Goal: Information Seeking & Learning: Understand process/instructions

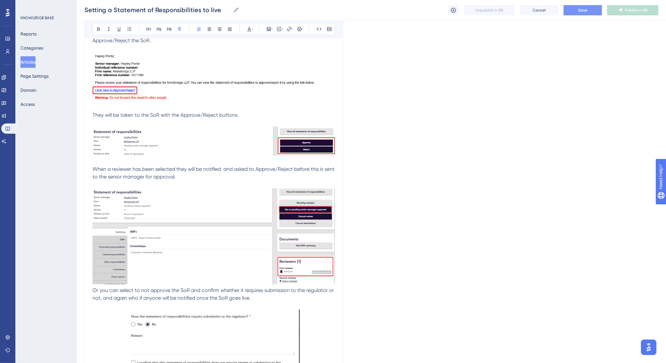
click at [578, 8] on button "Save" at bounding box center [583, 10] width 38 height 10
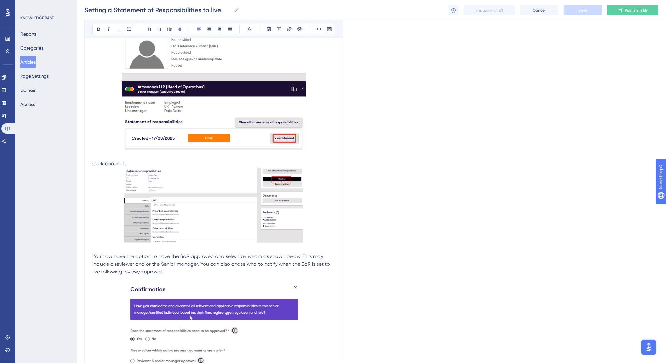
scroll to position [320, 0]
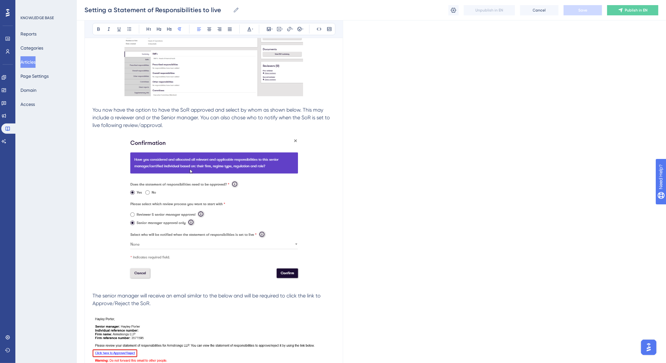
click at [242, 118] on span "You now have the option to have the SoR approved and select by whom as shown be…" at bounding box center [212, 117] width 239 height 21
click at [352, 203] on div "Language English (Default) Setting a Statement of Responsibilities to live Sett…" at bounding box center [372, 252] width 574 height 1063
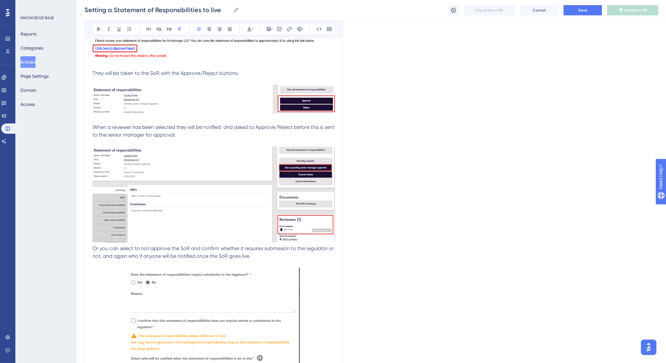
scroll to position [721, 0]
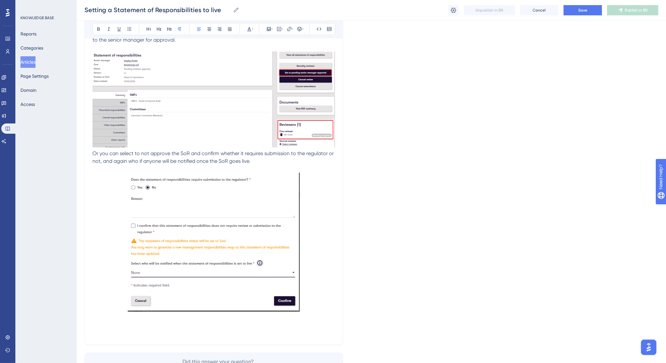
click at [94, 151] on span "Or you can select to not approve the SoR and confirm whether it requires submis…" at bounding box center [214, 158] width 243 height 14
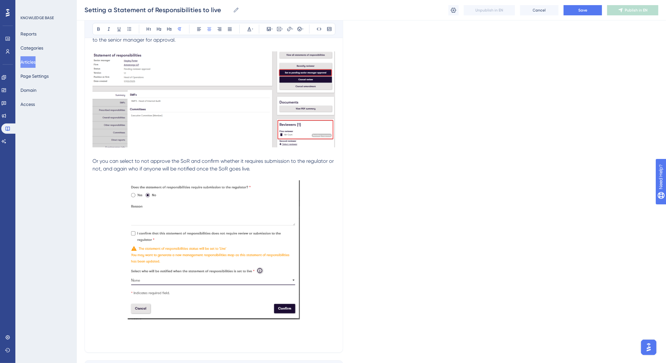
click at [318, 318] on p at bounding box center [214, 252] width 243 height 142
click at [124, 326] on p at bounding box center [214, 326] width 243 height 8
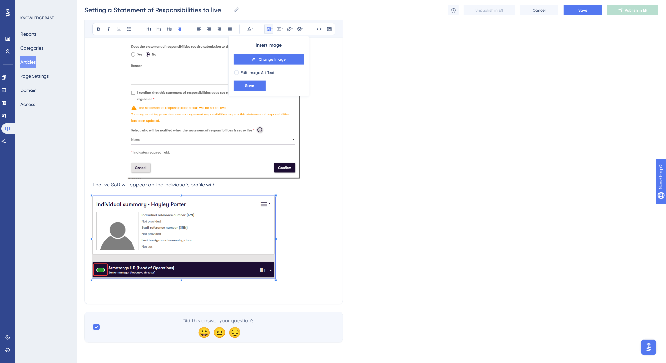
scroll to position [859, 0]
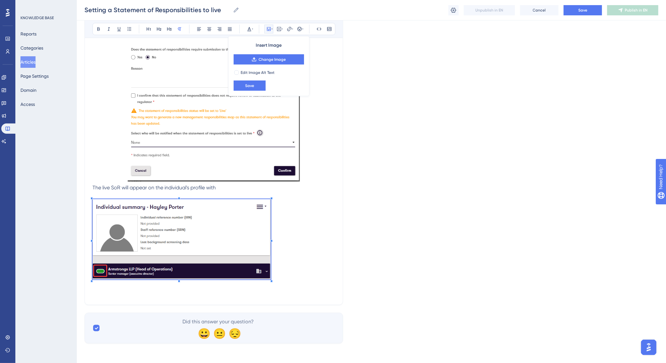
click at [154, 253] on span at bounding box center [182, 241] width 178 height 82
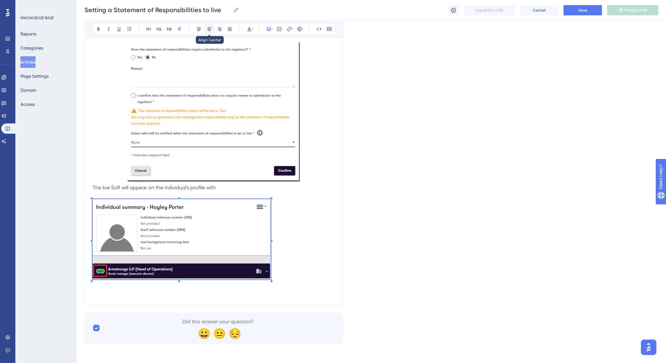
click at [208, 29] on icon at bounding box center [210, 30] width 4 height 4
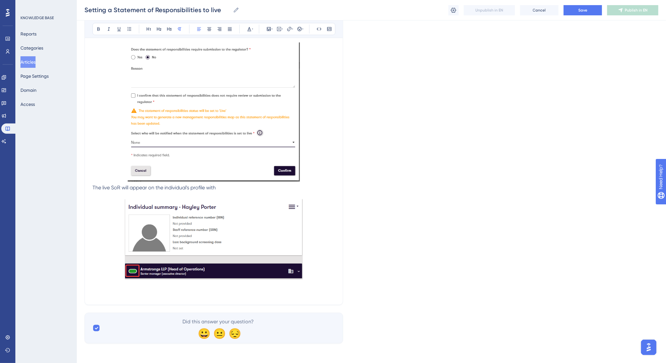
drag, startPoint x: 221, startPoint y: 187, endPoint x: 208, endPoint y: 188, distance: 12.8
click at [208, 188] on p "The live SoR will appear on the individual's profile with" at bounding box center [214, 188] width 243 height 8
click at [225, 184] on p "The live SoR will appear on the individual's profile with" at bounding box center [214, 188] width 243 height 8
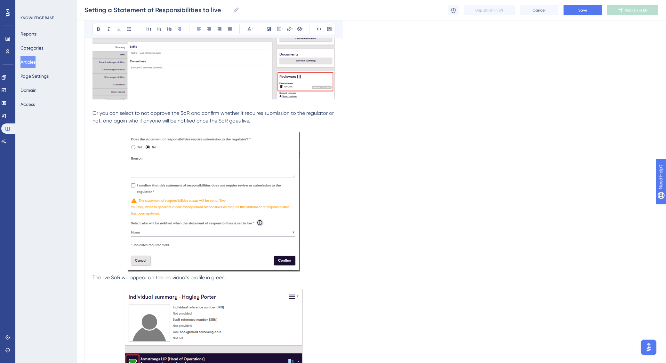
scroll to position [738, 0]
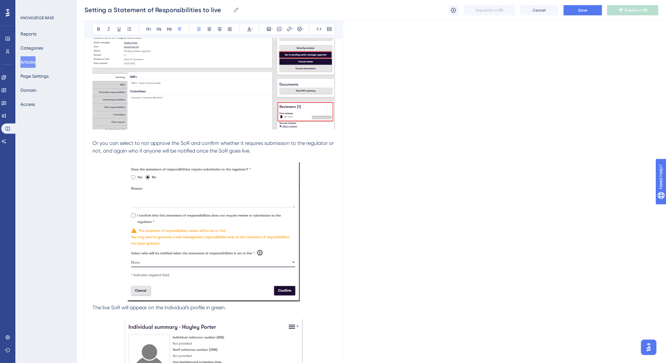
click at [93, 305] on span "The live SoR will appear on the individual's profile in green." at bounding box center [160, 308] width 134 height 6
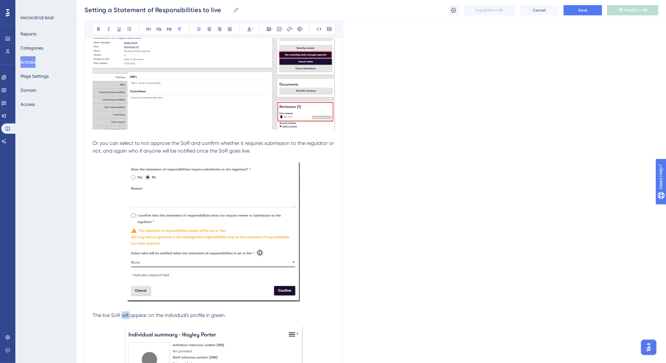
drag, startPoint x: 130, startPoint y: 315, endPoint x: 123, endPoint y: 315, distance: 7.1
click at [123, 315] on span "The live SoR will appear on the individual's profile in green." at bounding box center [160, 316] width 134 height 6
drag, startPoint x: 244, startPoint y: 314, endPoint x: 226, endPoint y: 318, distance: 18.9
click at [226, 318] on span "The live SoR now shows in green on the individual's profile in green." at bounding box center [170, 316] width 154 height 6
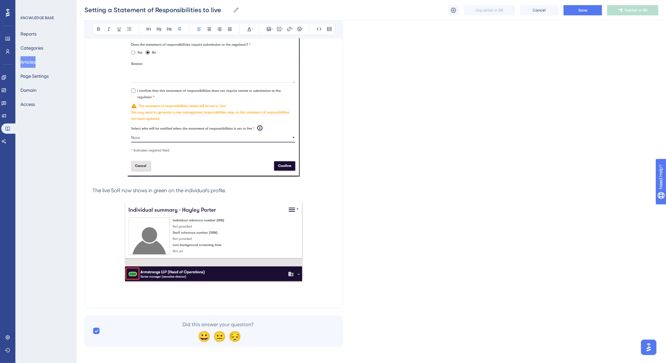
scroll to position [866, 0]
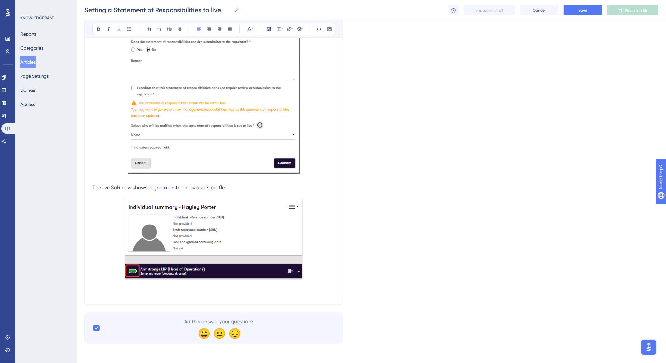
click at [585, 4] on div "Setting a Statement of Responsibilities to live Setting a Statement of Responsi…" at bounding box center [372, 10] width 590 height 20
click at [585, 5] on button "Save" at bounding box center [583, 10] width 38 height 10
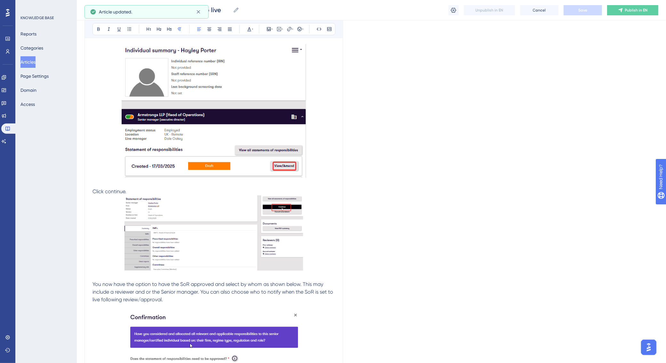
scroll to position [0, 0]
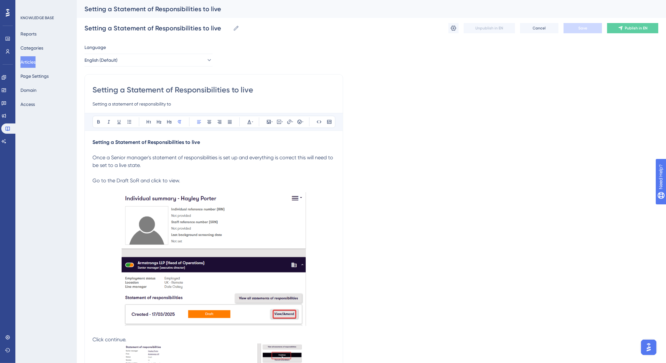
click at [138, 181] on span "Go to the Draft SoR and click to view." at bounding box center [137, 181] width 88 height 6
click at [138, 181] on span "Go to the Draft SoR which shows in orange on the individual's profile, and clic…" at bounding box center [193, 181] width 200 height 6
click at [581, 28] on span "Save" at bounding box center [583, 28] width 9 height 5
click at [625, 30] on button "Publish in EN" at bounding box center [632, 28] width 51 height 10
